Goal: Task Accomplishment & Management: Use online tool/utility

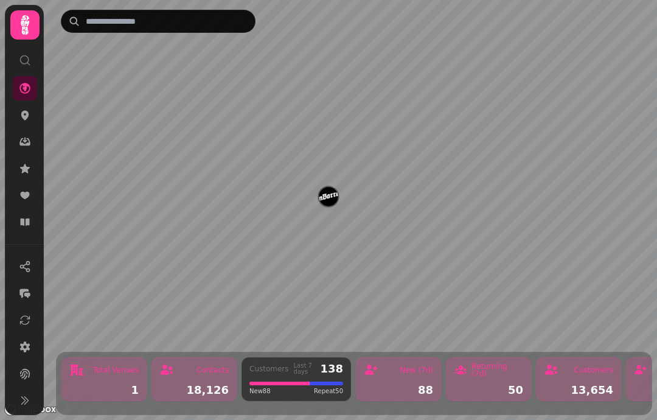
click at [24, 138] on icon at bounding box center [25, 142] width 12 height 12
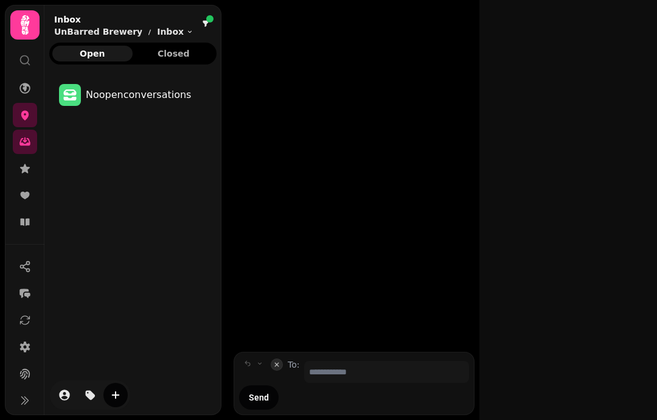
click at [29, 91] on icon at bounding box center [24, 88] width 11 height 11
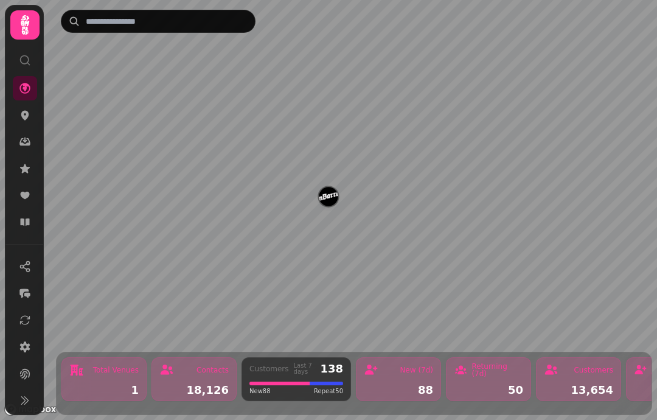
click at [24, 217] on icon at bounding box center [25, 222] width 12 height 12
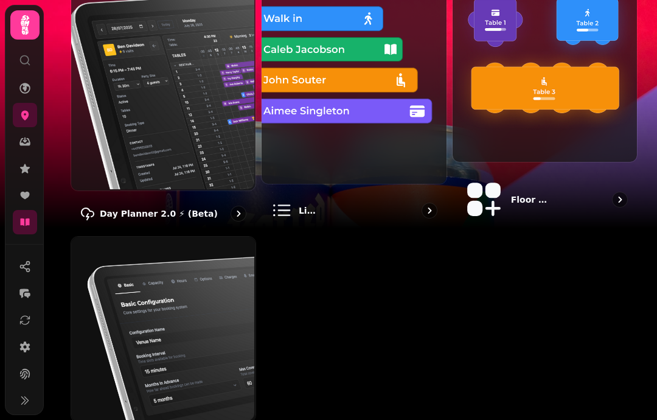
scroll to position [165, 0]
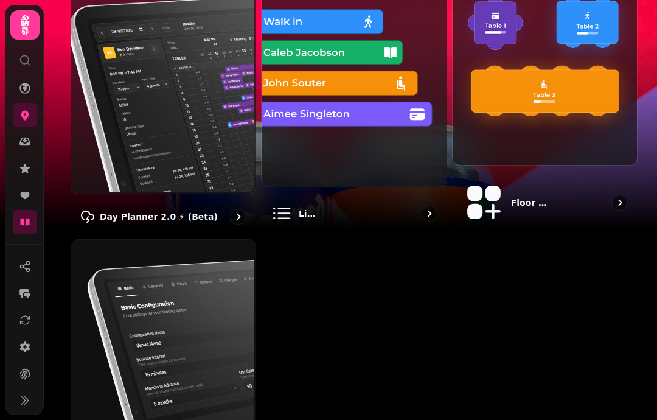
click at [222, 199] on div "Day Planner 2.0 ⚡ (Beta)" at bounding box center [164, 216] width 186 height 35
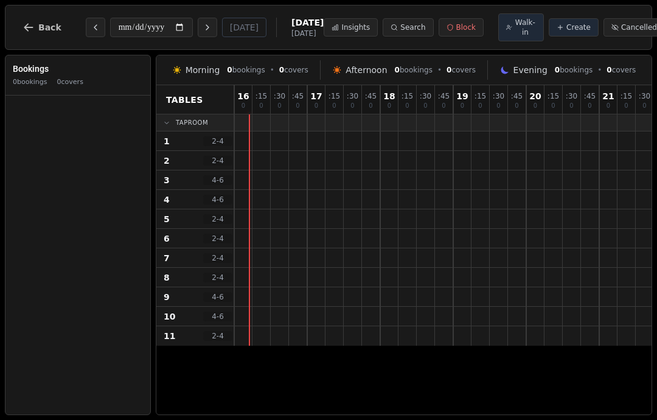
click at [203, 30] on icon "Next day" at bounding box center [208, 28] width 10 height 10
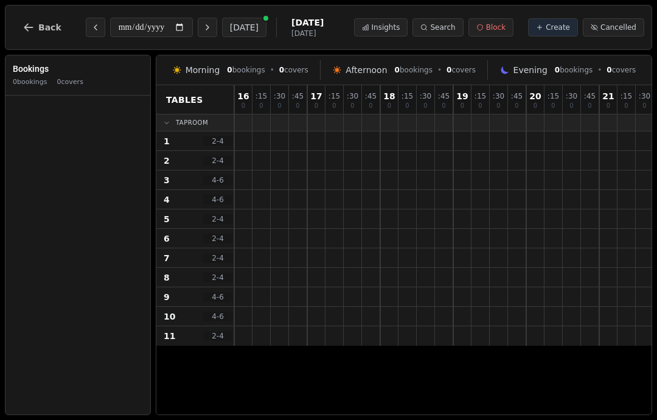
click at [206, 28] on icon "Next day" at bounding box center [207, 27] width 2 height 5
click at [198, 26] on button "Next day" at bounding box center [207, 27] width 19 height 19
type input "**********"
